Goal: Download file/media: Download file/media

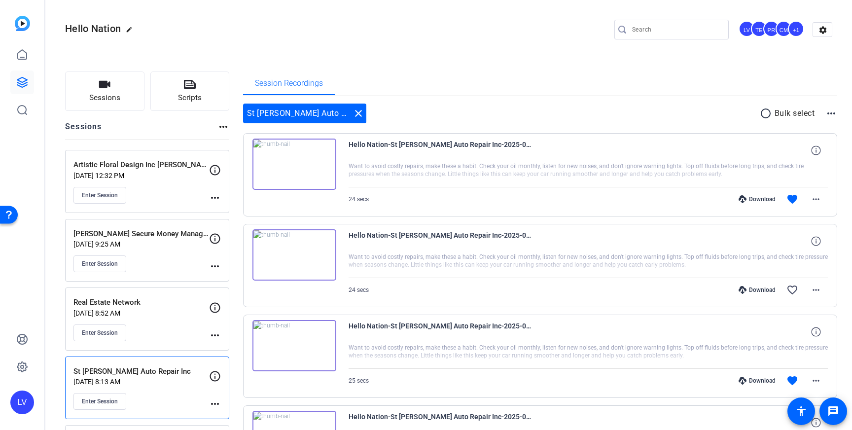
click at [167, 313] on p "[DATE] 8:52 AM" at bounding box center [141, 313] width 136 height 8
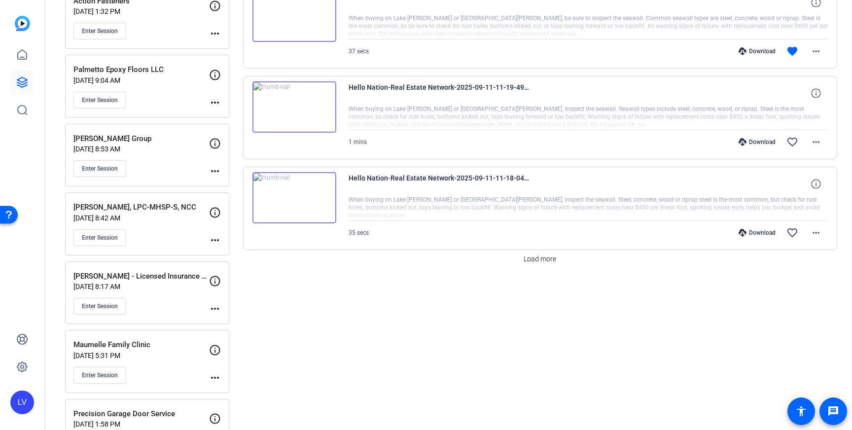
scroll to position [790, 0]
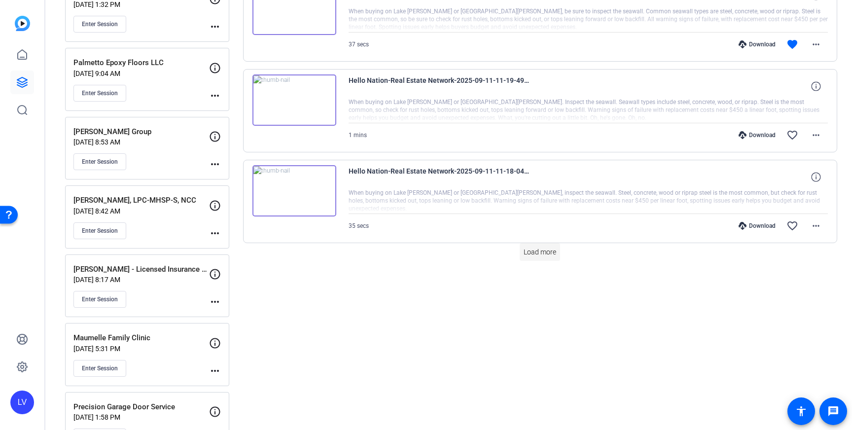
click at [559, 245] on span at bounding box center [540, 252] width 40 height 24
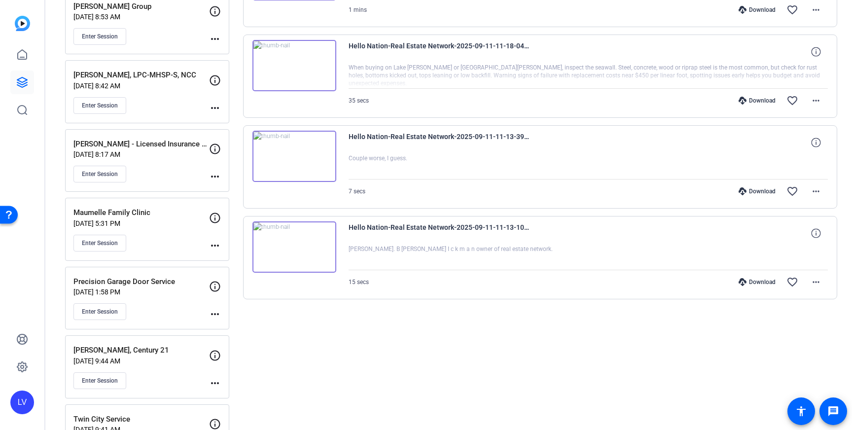
scroll to position [919, 0]
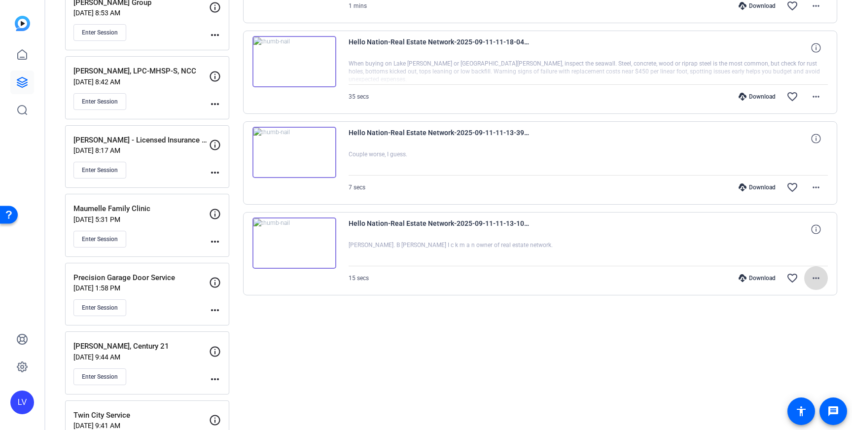
click at [816, 277] on mat-icon "more_horiz" at bounding box center [816, 278] width 12 height 12
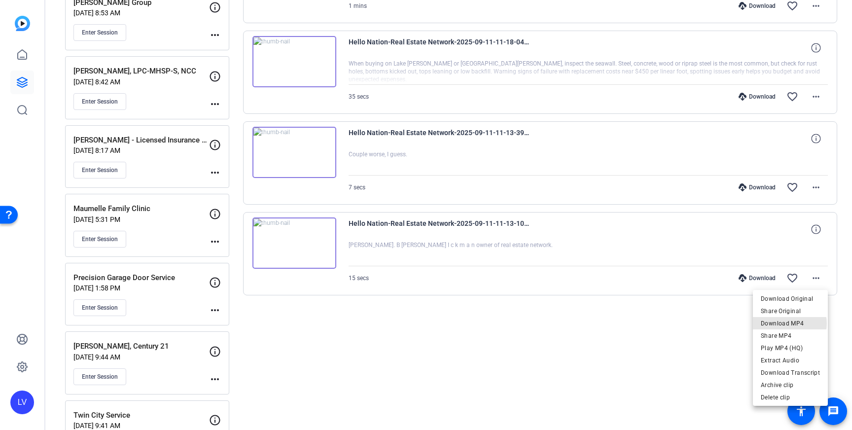
drag, startPoint x: 790, startPoint y: 323, endPoint x: 785, endPoint y: 316, distance: 8.2
click at [790, 323] on span "Download MP4" at bounding box center [790, 323] width 59 height 12
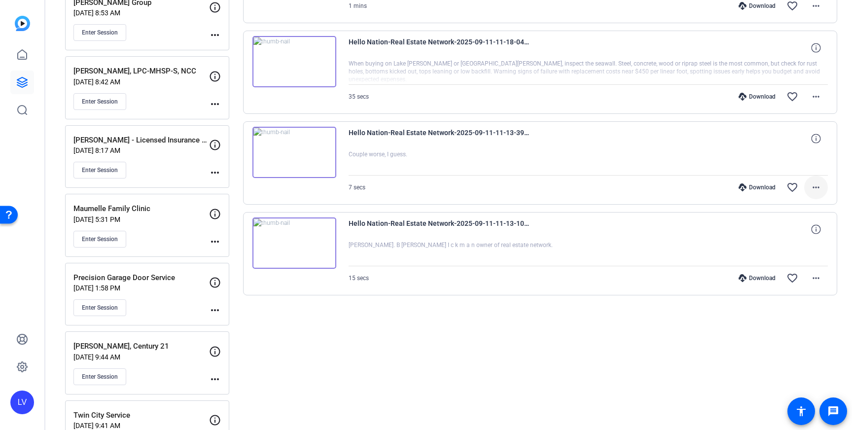
click at [823, 186] on span at bounding box center [816, 188] width 24 height 24
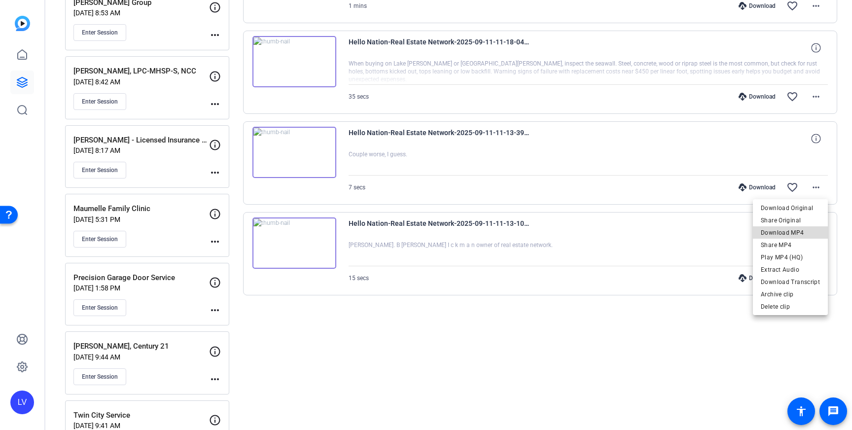
click at [808, 229] on span "Download MP4" at bounding box center [790, 233] width 59 height 12
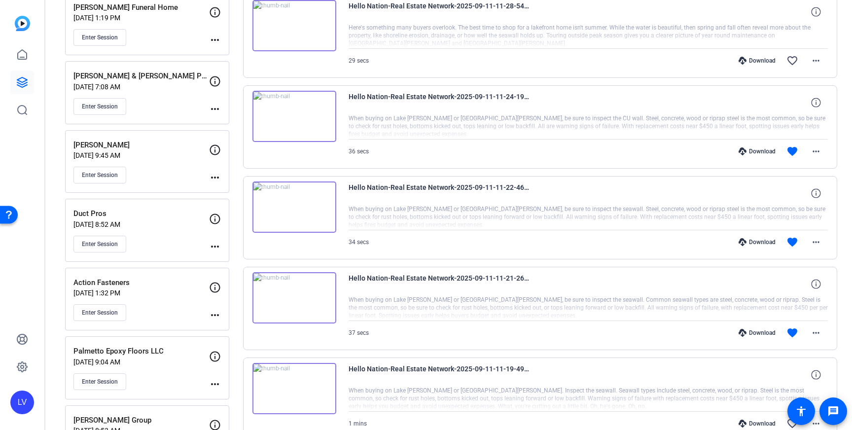
scroll to position [503, 0]
click at [812, 328] on mat-icon "more_horiz" at bounding box center [816, 331] width 12 height 12
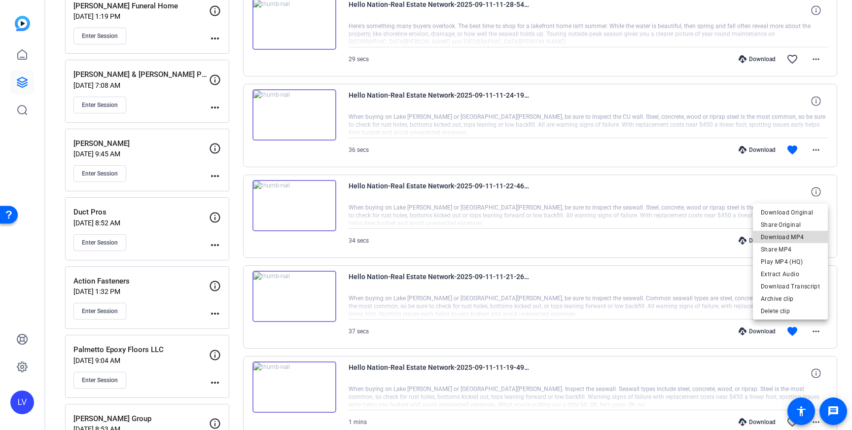
click at [797, 241] on span "Download MP4" at bounding box center [790, 237] width 59 height 12
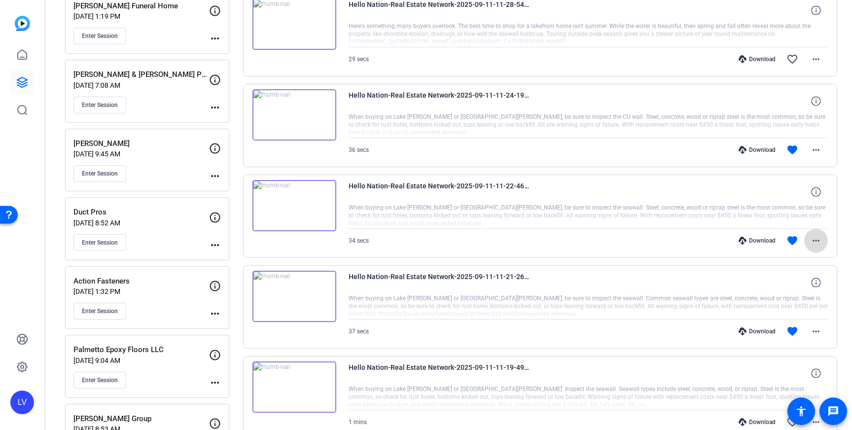
click at [819, 238] on mat-icon "more_horiz" at bounding box center [816, 241] width 12 height 12
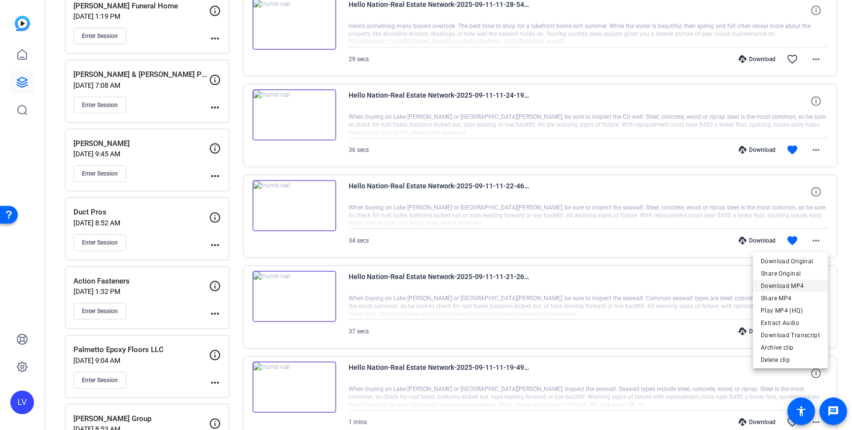
click at [807, 287] on span "Download MP4" at bounding box center [790, 286] width 59 height 12
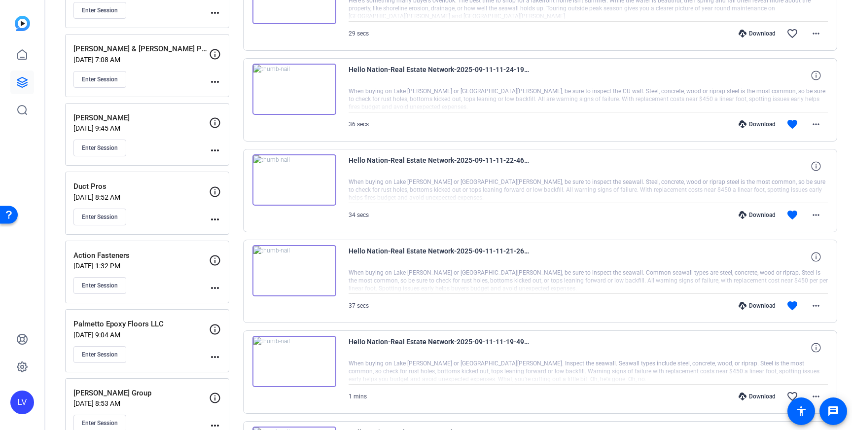
scroll to position [535, 0]
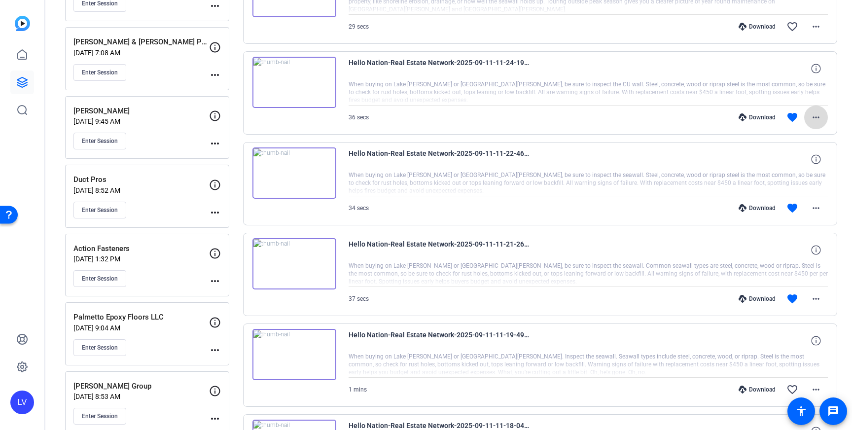
click at [816, 116] on mat-icon "more_horiz" at bounding box center [816, 117] width 12 height 12
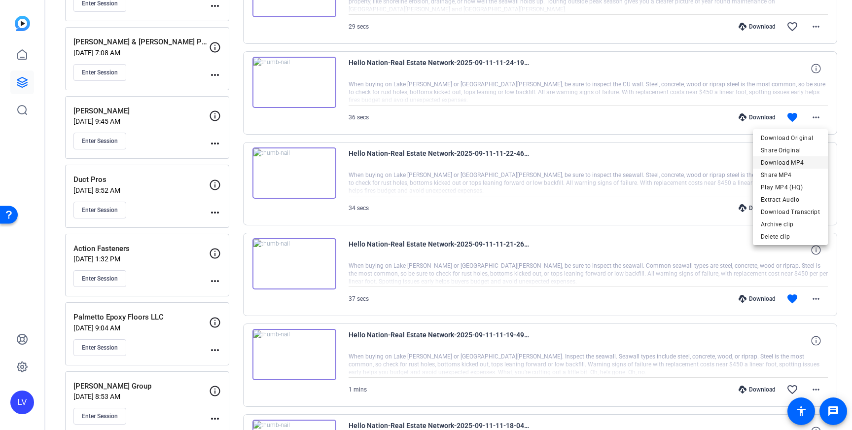
click at [812, 159] on span "Download MP4" at bounding box center [790, 163] width 59 height 12
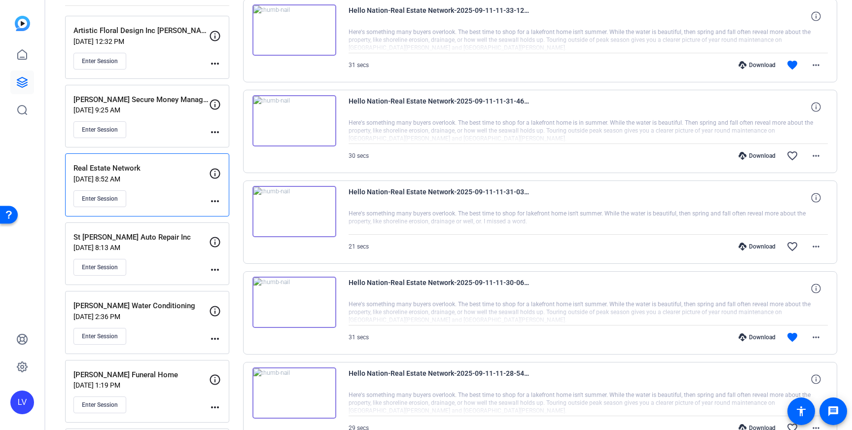
scroll to position [143, 0]
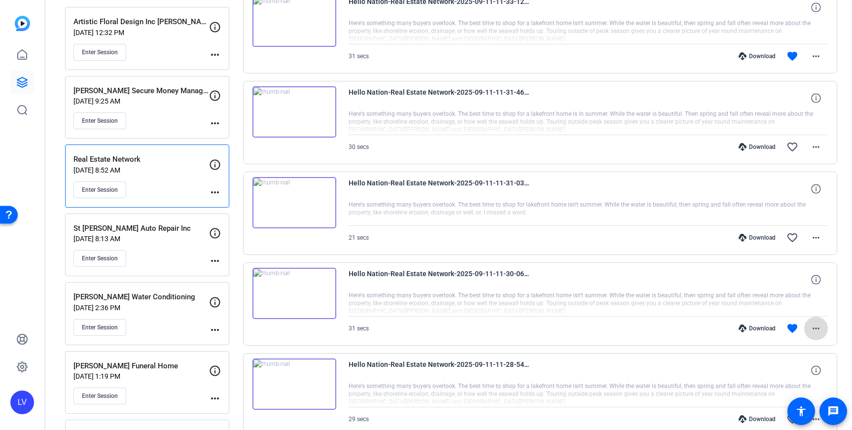
click at [821, 323] on mat-icon "more_horiz" at bounding box center [816, 328] width 12 height 12
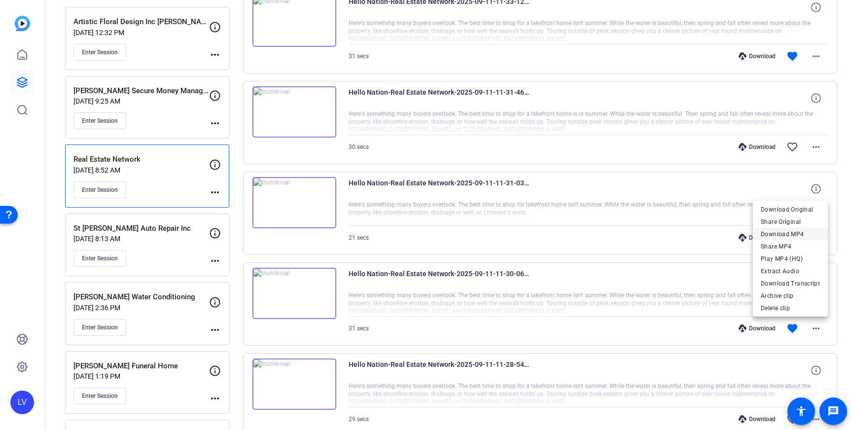
click at [795, 236] on span "Download MP4" at bounding box center [790, 234] width 59 height 12
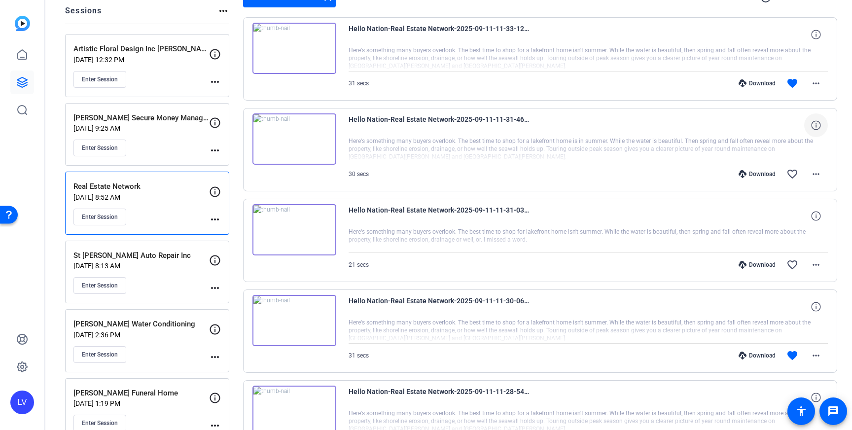
scroll to position [114, 0]
click at [818, 83] on mat-icon "more_horiz" at bounding box center [816, 85] width 12 height 12
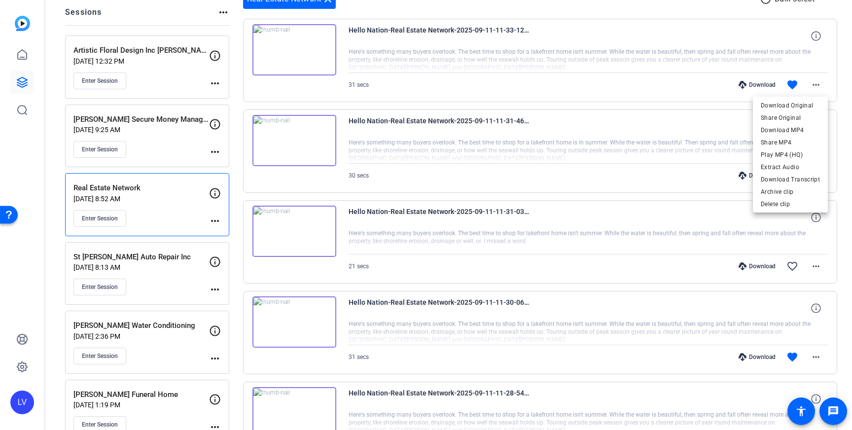
drag, startPoint x: 639, startPoint y: 93, endPoint x: 651, endPoint y: 94, distance: 11.8
click at [639, 93] on div at bounding box center [426, 215] width 852 height 430
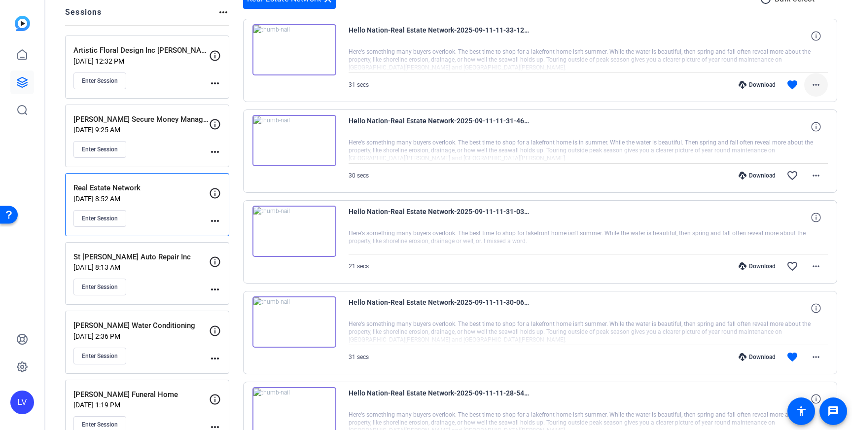
click at [818, 85] on mat-icon "more_horiz" at bounding box center [816, 85] width 12 height 12
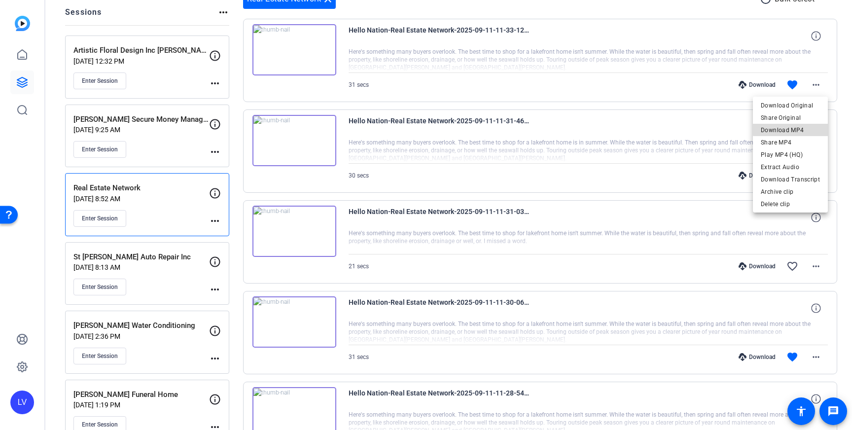
click at [808, 128] on span "Download MP4" at bounding box center [790, 130] width 59 height 12
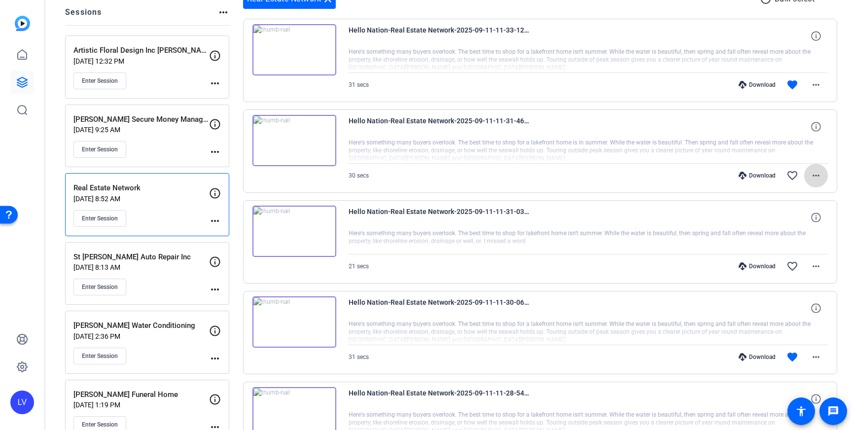
click at [819, 170] on mat-icon "more_horiz" at bounding box center [816, 176] width 12 height 12
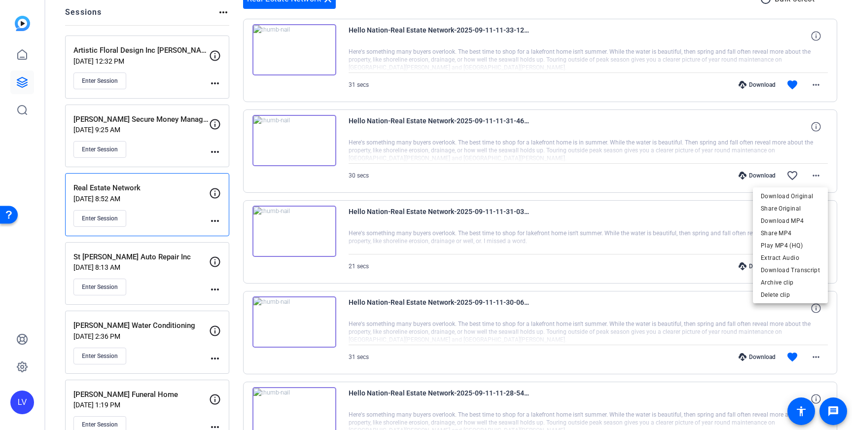
click at [820, 353] on div at bounding box center [426, 215] width 852 height 430
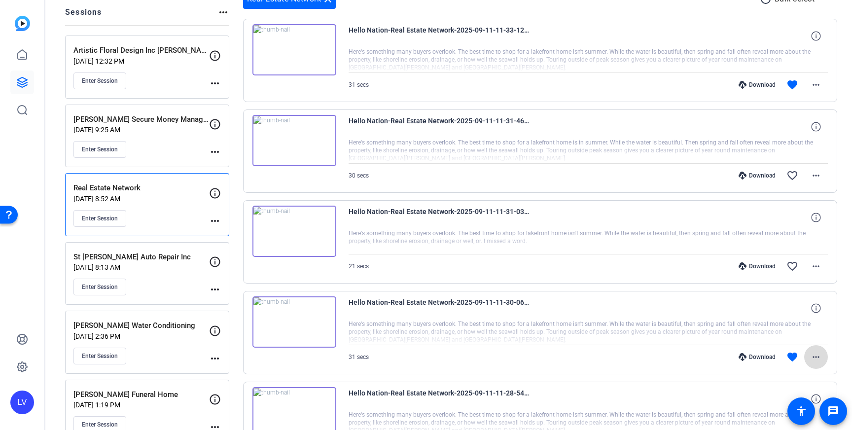
click at [818, 354] on mat-icon "more_horiz" at bounding box center [816, 357] width 12 height 12
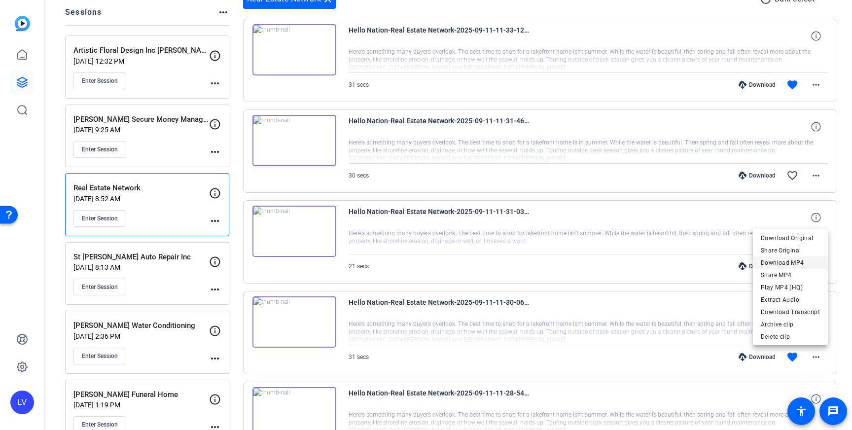
click at [806, 260] on span "Download MP4" at bounding box center [790, 263] width 59 height 12
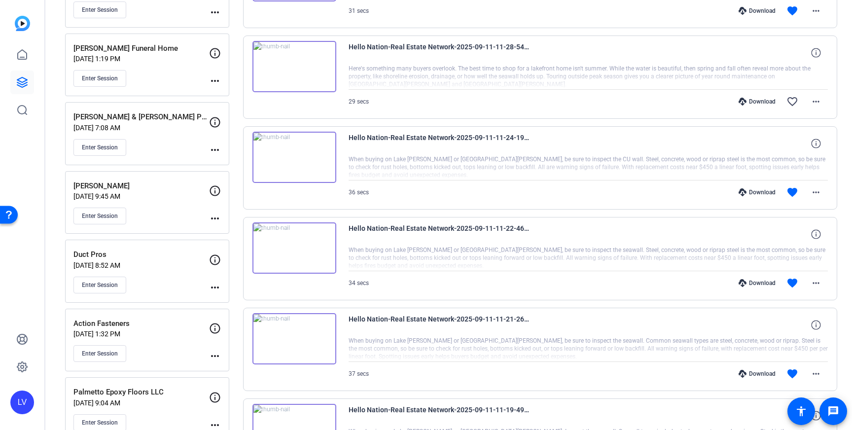
scroll to position [0, 0]
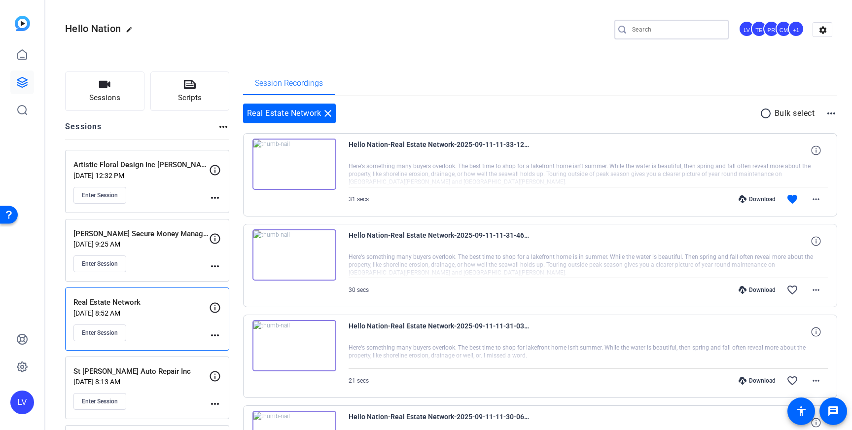
click at [697, 24] on input "Search" at bounding box center [676, 30] width 89 height 12
type input "count"
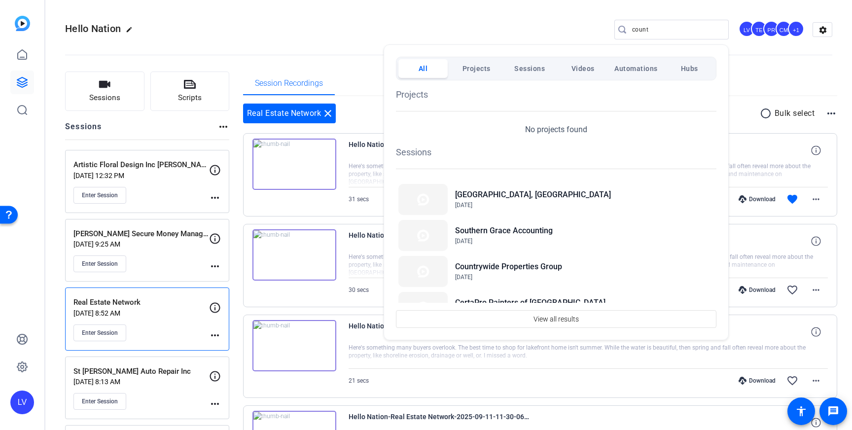
click at [343, 52] on div at bounding box center [426, 215] width 852 height 430
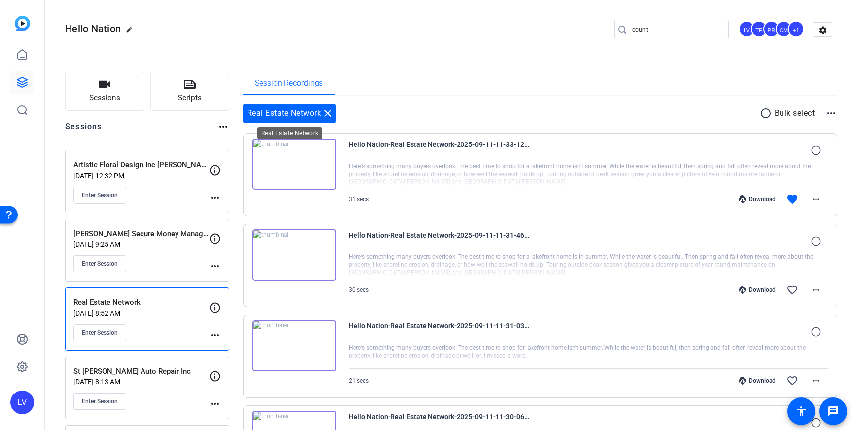
click at [329, 110] on mat-icon "close" at bounding box center [328, 113] width 12 height 12
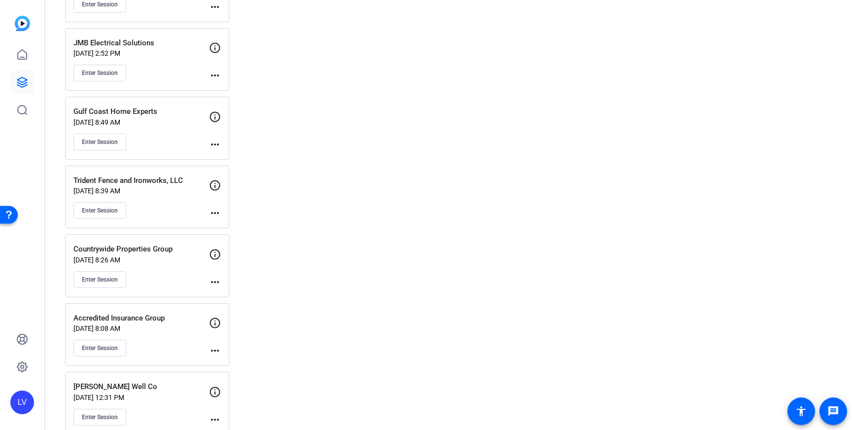
scroll to position [6519, 0]
click at [171, 276] on div "Enter Session" at bounding box center [141, 278] width 136 height 17
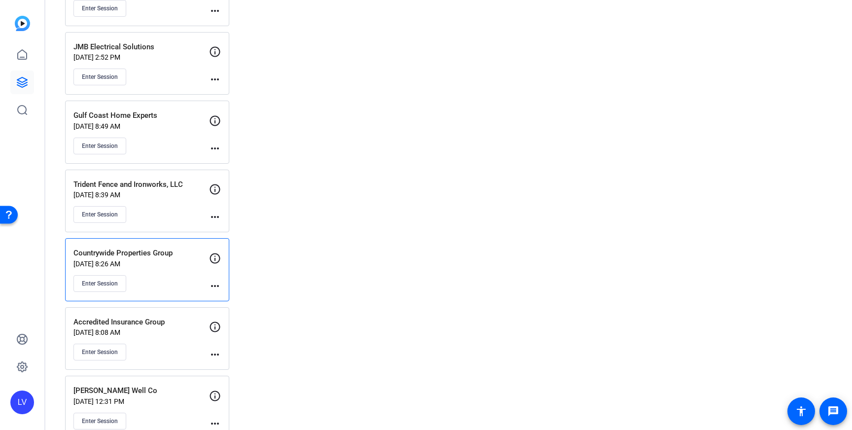
scroll to position [6513, 0]
click at [212, 287] on mat-icon "more_horiz" at bounding box center [215, 287] width 12 height 12
click at [163, 285] on div at bounding box center [426, 215] width 852 height 430
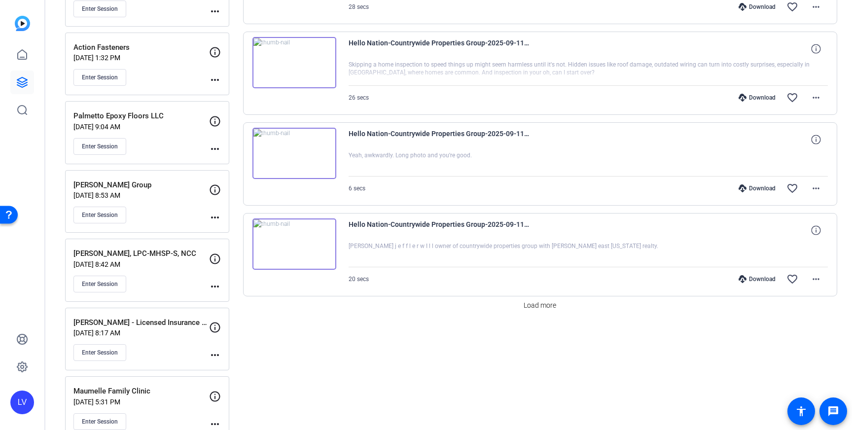
scroll to position [835, 0]
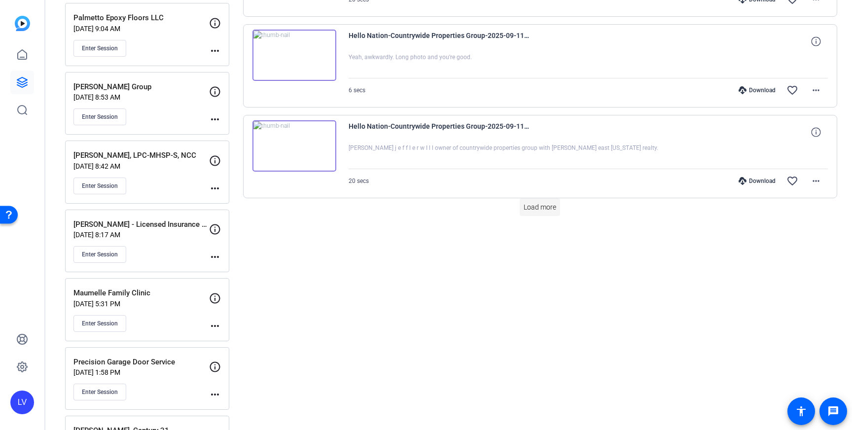
click at [539, 208] on span "Load more" at bounding box center [540, 207] width 33 height 10
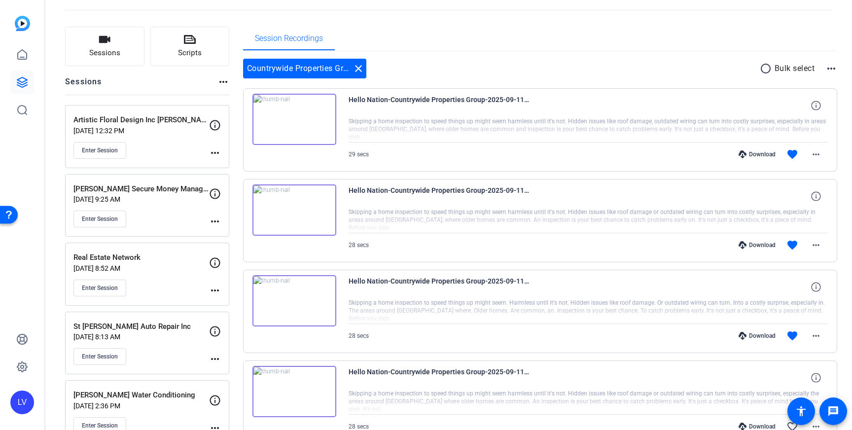
scroll to position [44, 0]
click at [820, 157] on mat-icon "more_horiz" at bounding box center [816, 155] width 12 height 12
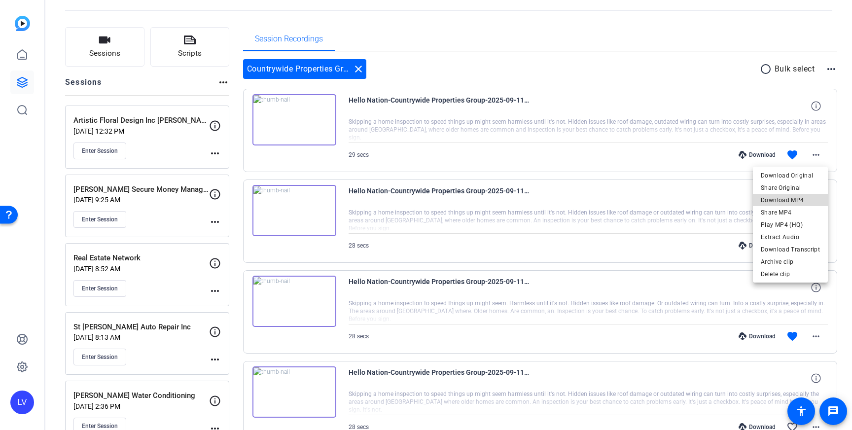
click at [793, 198] on span "Download MP4" at bounding box center [790, 200] width 59 height 12
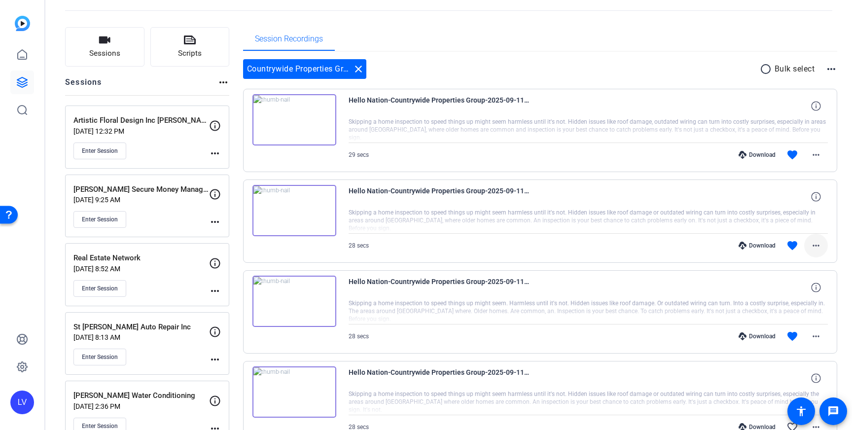
click at [811, 242] on mat-icon "more_horiz" at bounding box center [816, 246] width 12 height 12
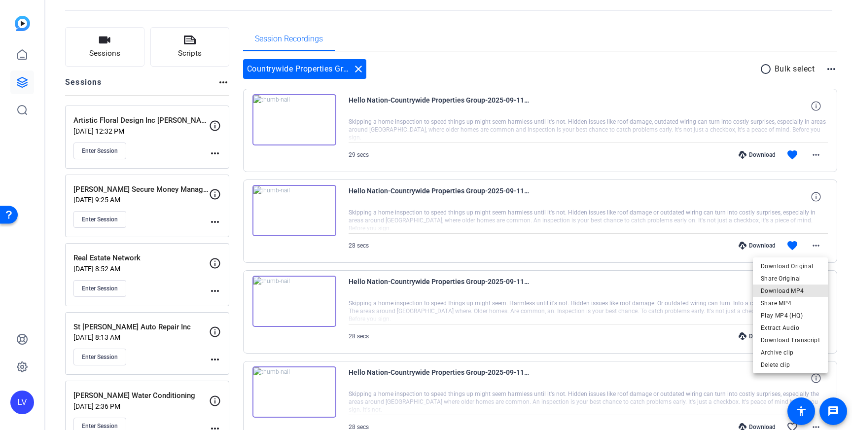
click at [807, 287] on span "Download MP4" at bounding box center [790, 291] width 59 height 12
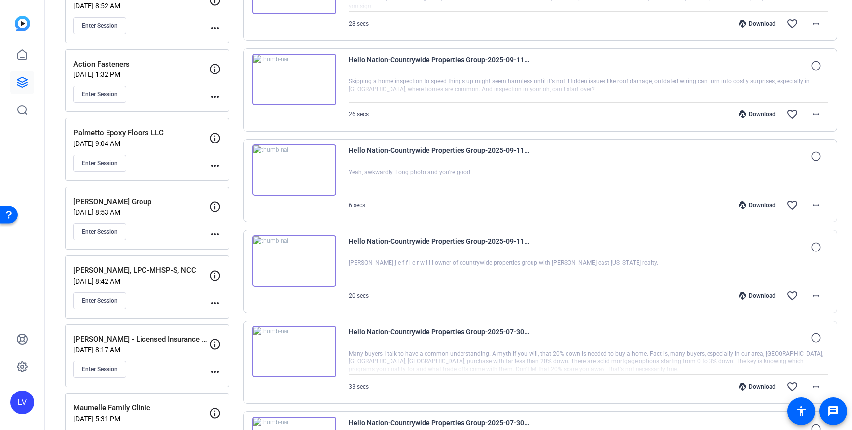
scroll to position [720, 0]
click at [814, 305] on span at bounding box center [816, 295] width 24 height 24
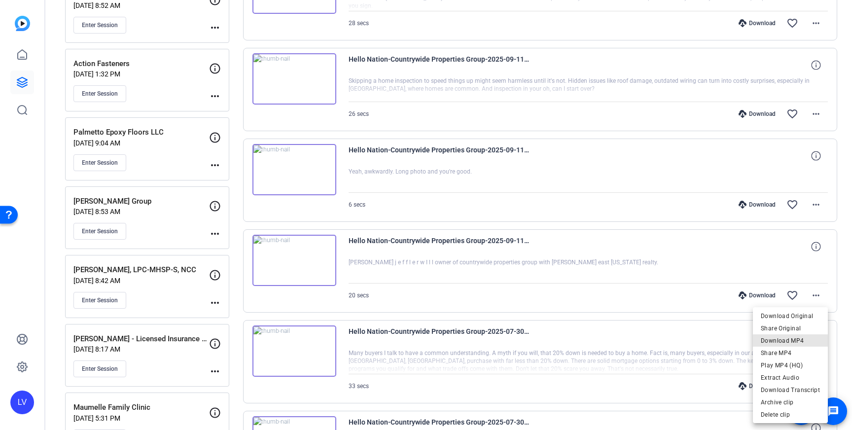
drag, startPoint x: 793, startPoint y: 341, endPoint x: 827, endPoint y: 284, distance: 65.9
click at [793, 341] on span "Download MP4" at bounding box center [790, 341] width 59 height 12
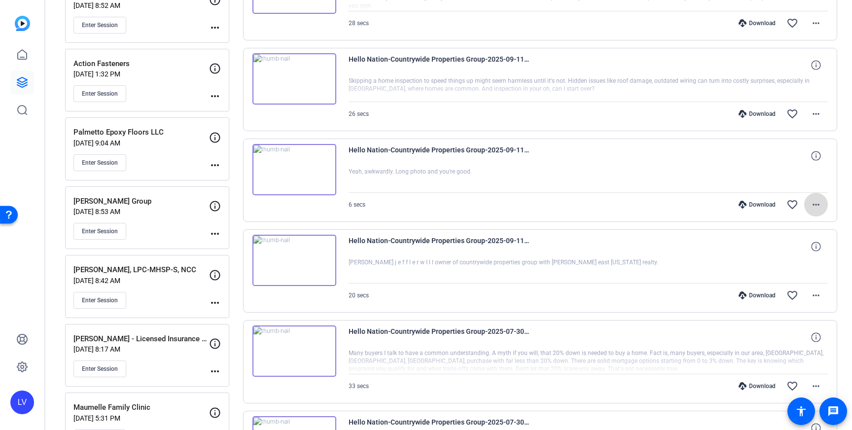
click at [824, 202] on span at bounding box center [816, 205] width 24 height 24
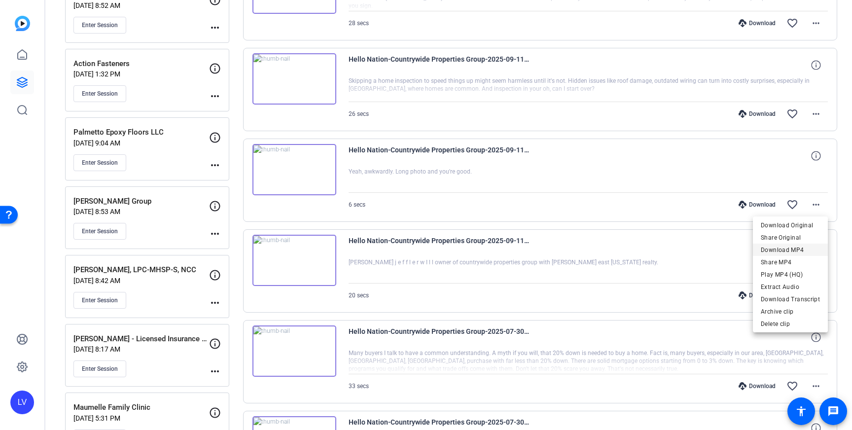
click at [795, 246] on span "Download MP4" at bounding box center [790, 250] width 59 height 12
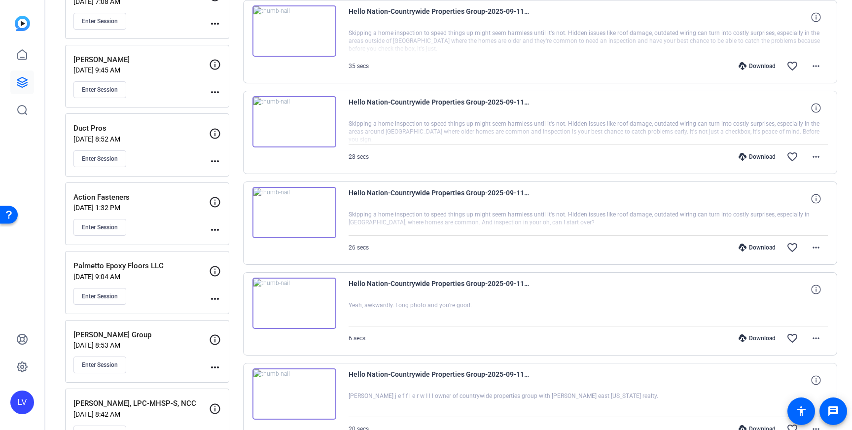
scroll to position [587, 0]
